Goal: Transaction & Acquisition: Purchase product/service

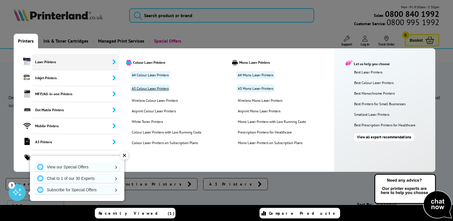
click at [155, 87] on link "A3 Colour Laser Printers" at bounding box center [150, 89] width 40 height 8
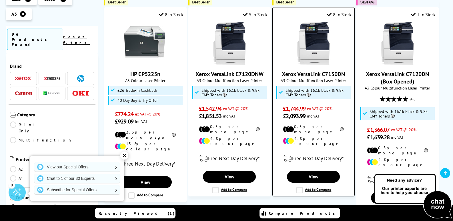
scroll to position [714, 0]
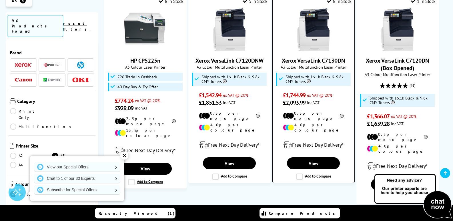
click at [304, 57] on link "Xerox VersaLink C7130DN" at bounding box center [313, 60] width 63 height 7
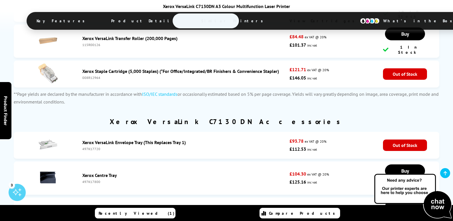
scroll to position [2570, 0]
